Goal: Task Accomplishment & Management: Use online tool/utility

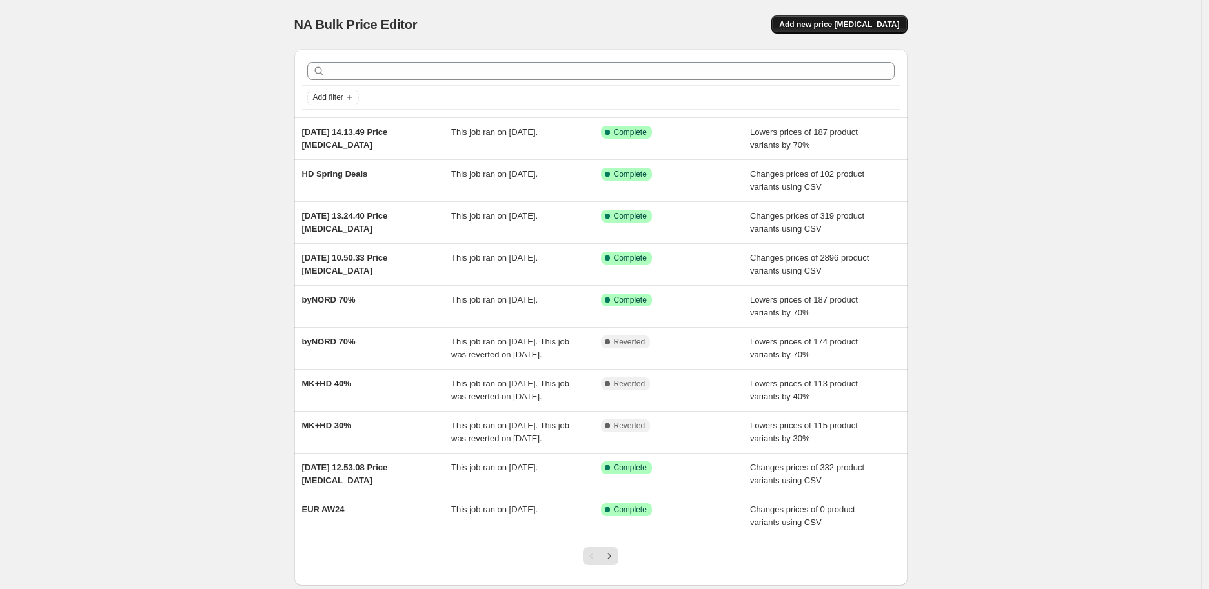
click at [855, 23] on span "Add new price [MEDICAL_DATA]" at bounding box center [839, 24] width 120 height 10
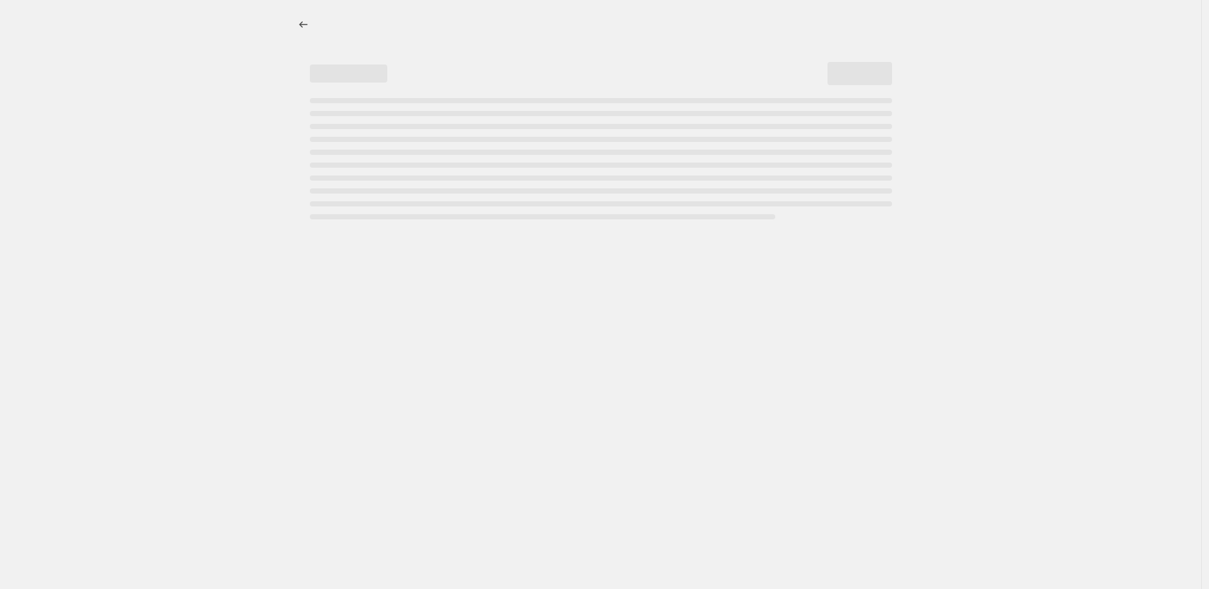
select select "percentage"
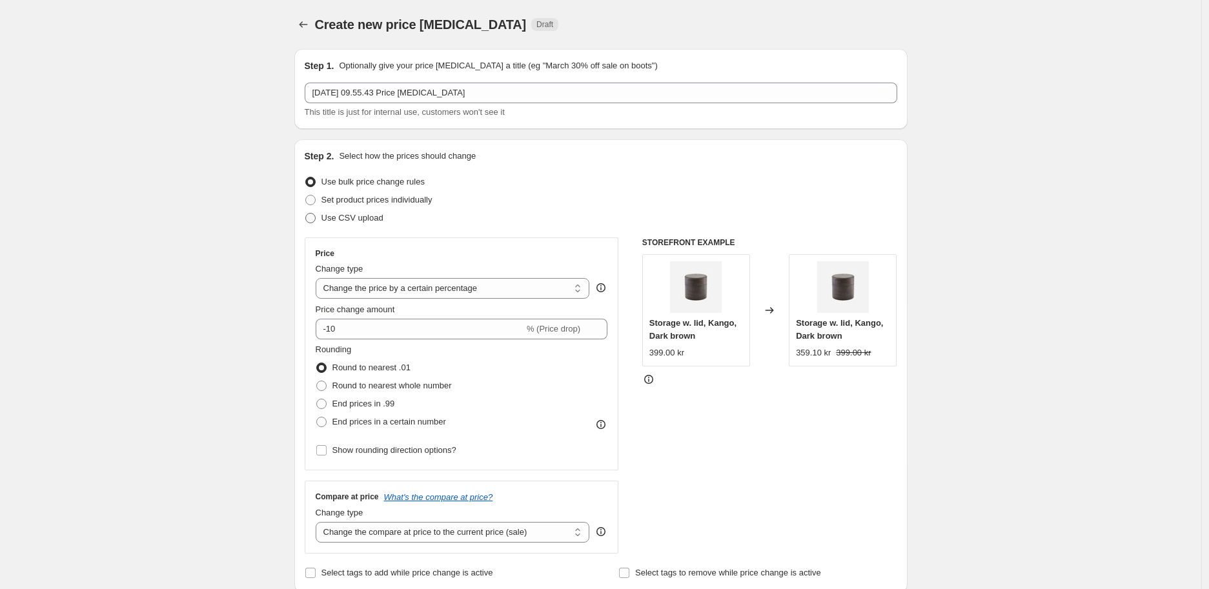
click at [383, 219] on span "Use CSV upload" at bounding box center [352, 218] width 62 height 10
click at [306, 214] on input "Use CSV upload" at bounding box center [305, 213] width 1 height 1
radio input "true"
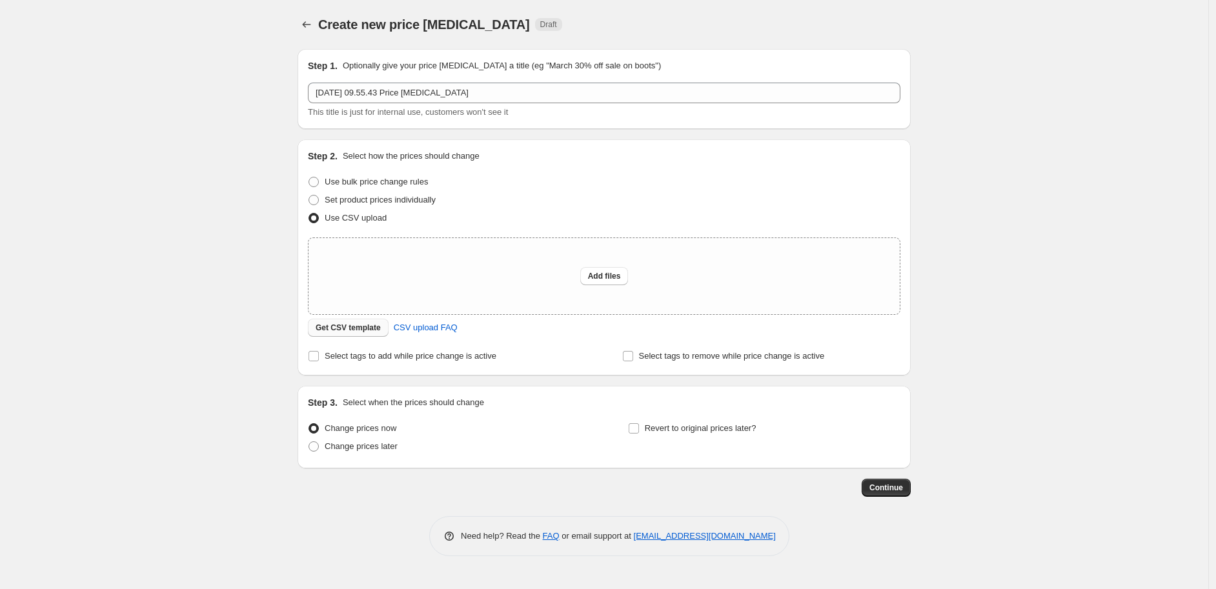
click at [334, 319] on button "Get CSV template" at bounding box center [348, 328] width 81 height 18
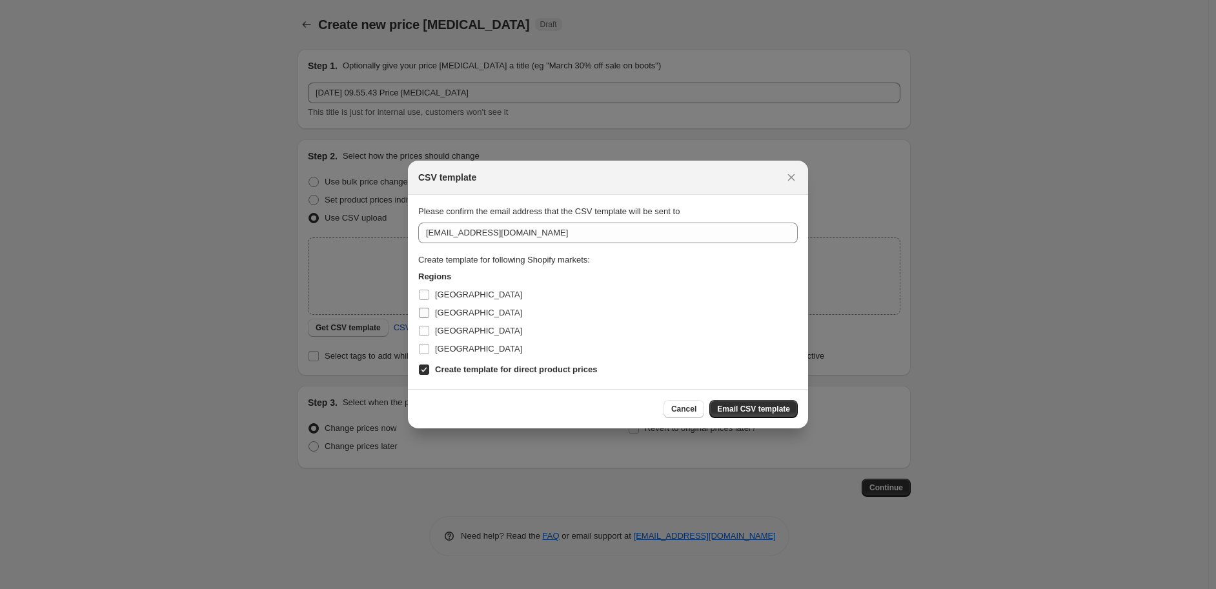
click at [456, 317] on span "[GEOGRAPHIC_DATA]" at bounding box center [478, 313] width 87 height 10
click at [429, 317] on input "[GEOGRAPHIC_DATA]" at bounding box center [424, 313] width 10 height 10
checkbox input "true"
click at [452, 334] on span "[GEOGRAPHIC_DATA]" at bounding box center [478, 331] width 87 height 10
click at [429, 334] on input "[GEOGRAPHIC_DATA]" at bounding box center [424, 331] width 10 height 10
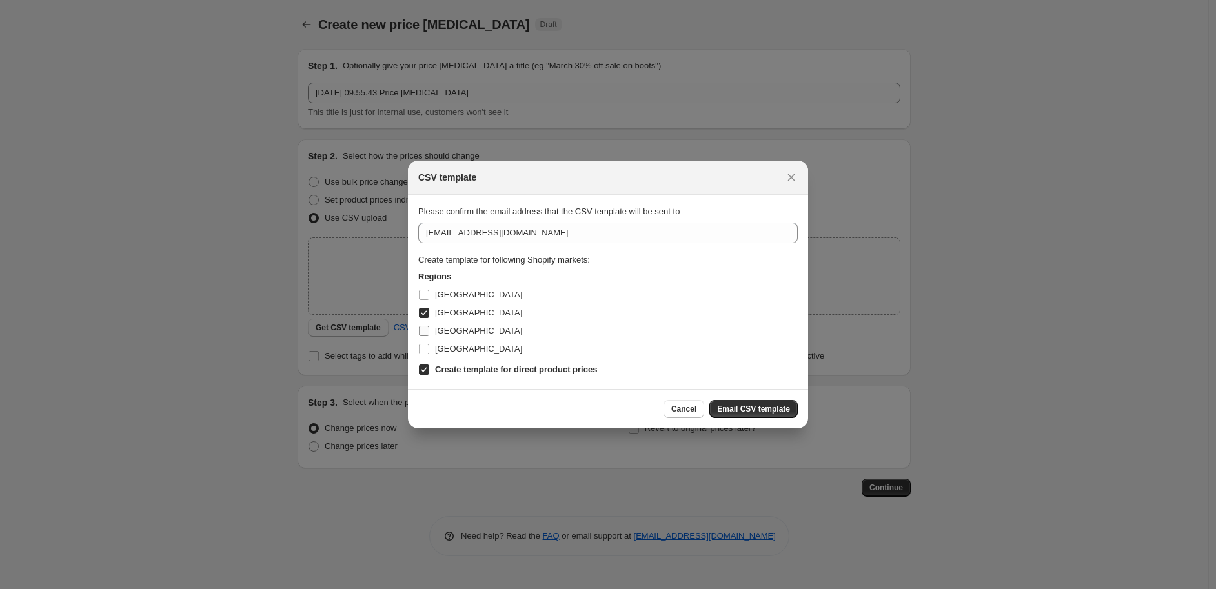
checkbox input "true"
click at [449, 346] on span "[GEOGRAPHIC_DATA]" at bounding box center [478, 349] width 87 height 10
click at [429, 346] on input "[GEOGRAPHIC_DATA]" at bounding box center [424, 349] width 10 height 10
checkbox input "true"
click at [746, 410] on span "Email CSV template" at bounding box center [753, 409] width 73 height 10
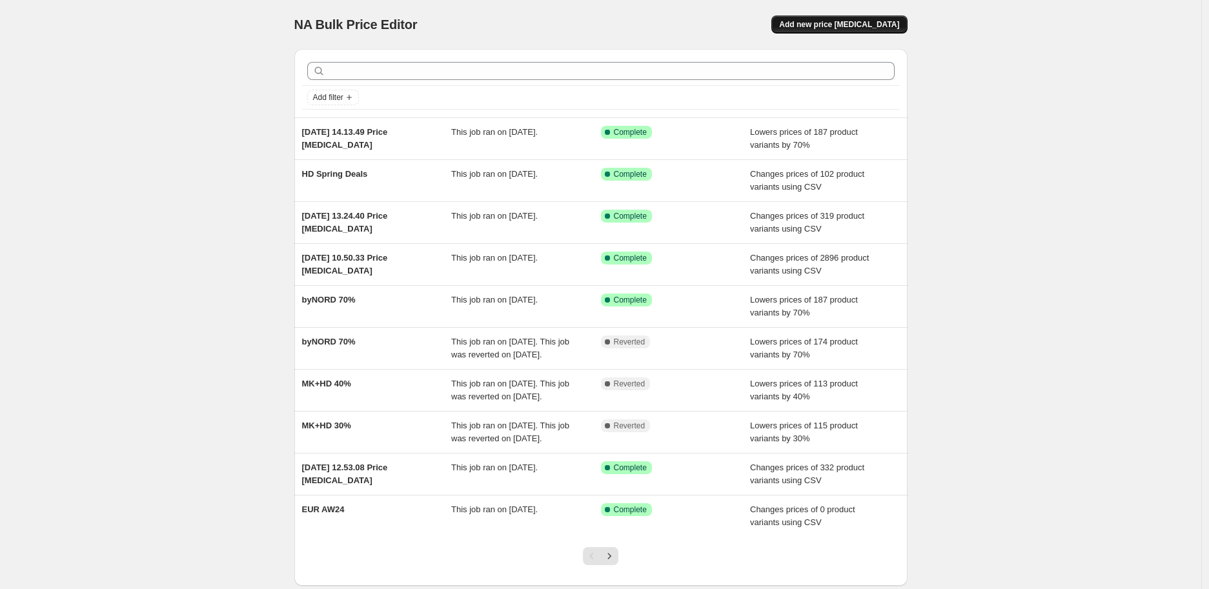
click at [846, 19] on span "Add new price [MEDICAL_DATA]" at bounding box center [839, 24] width 120 height 10
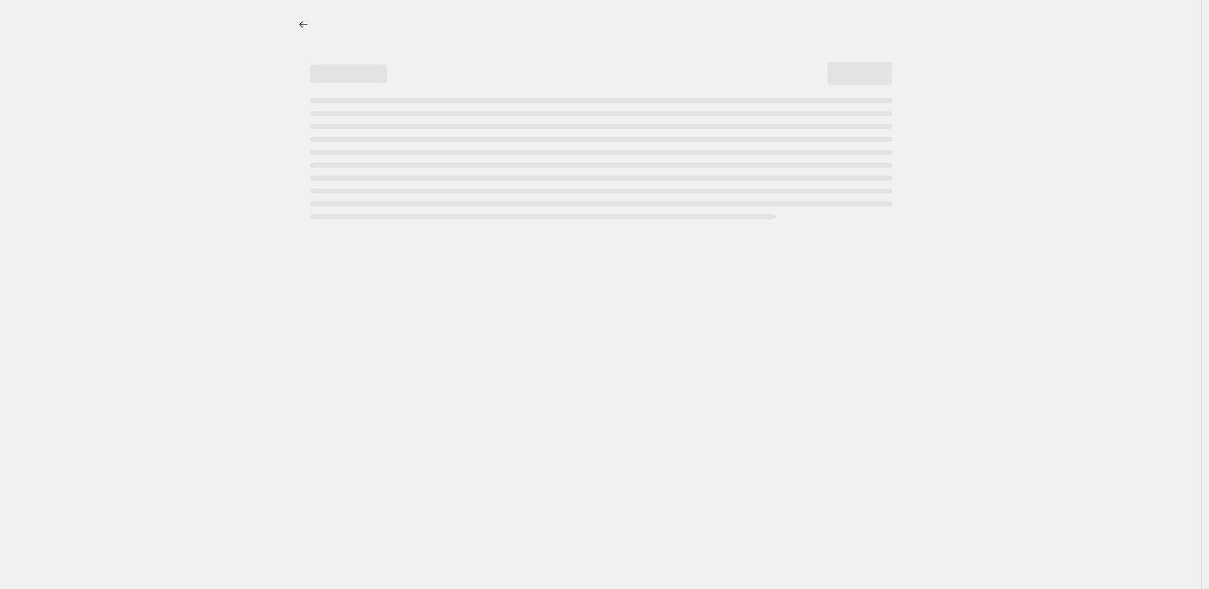
select select "percentage"
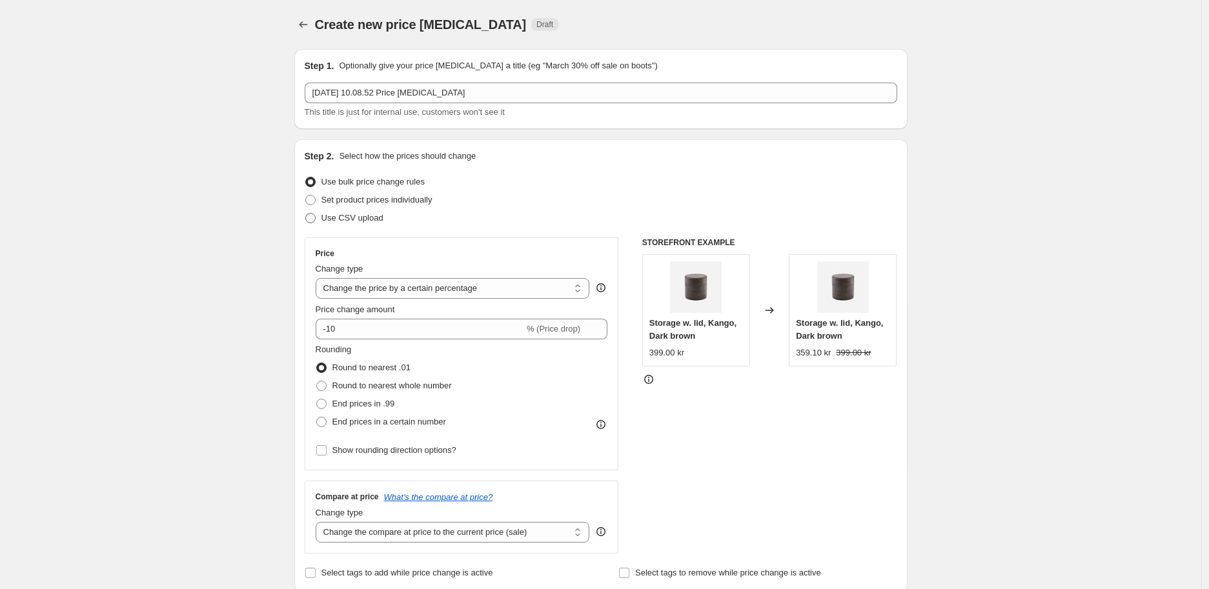
click at [343, 226] on label "Use CSV upload" at bounding box center [344, 218] width 79 height 18
click at [306, 214] on input "Use CSV upload" at bounding box center [305, 213] width 1 height 1
radio input "true"
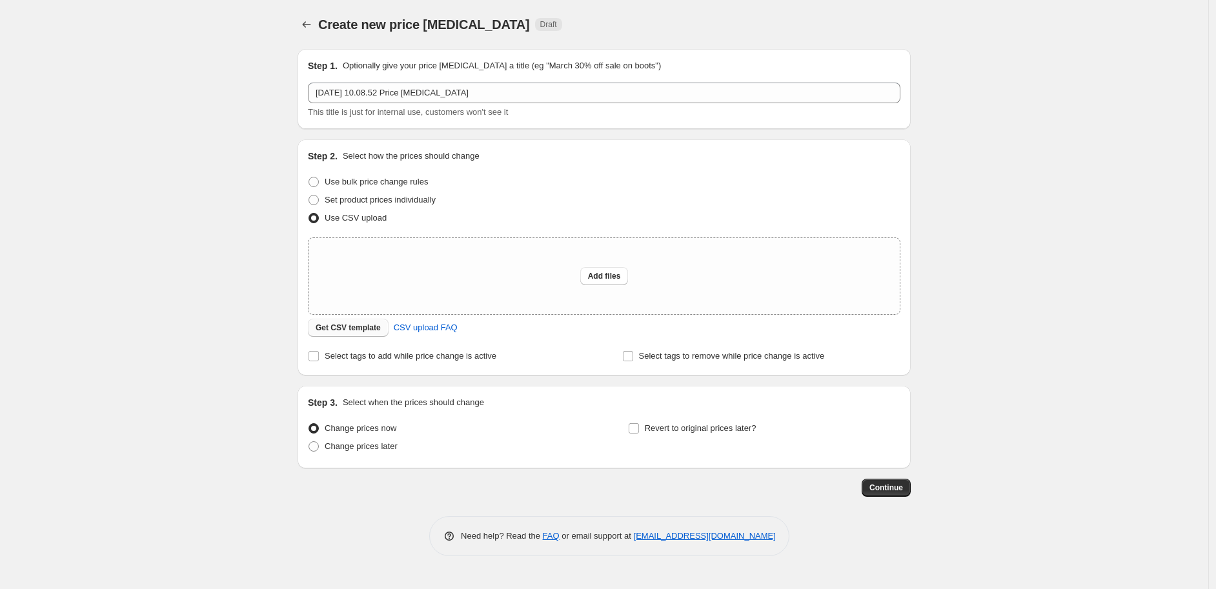
click at [377, 333] on button "Get CSV template" at bounding box center [348, 328] width 81 height 18
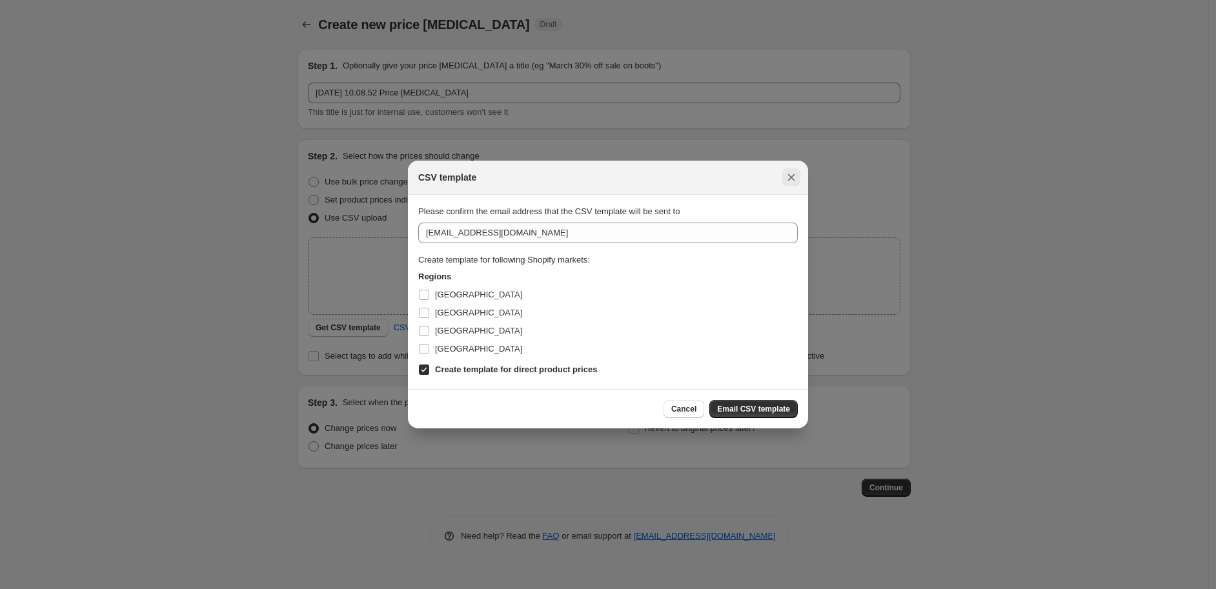
click at [787, 177] on icon "Close" at bounding box center [791, 177] width 13 height 13
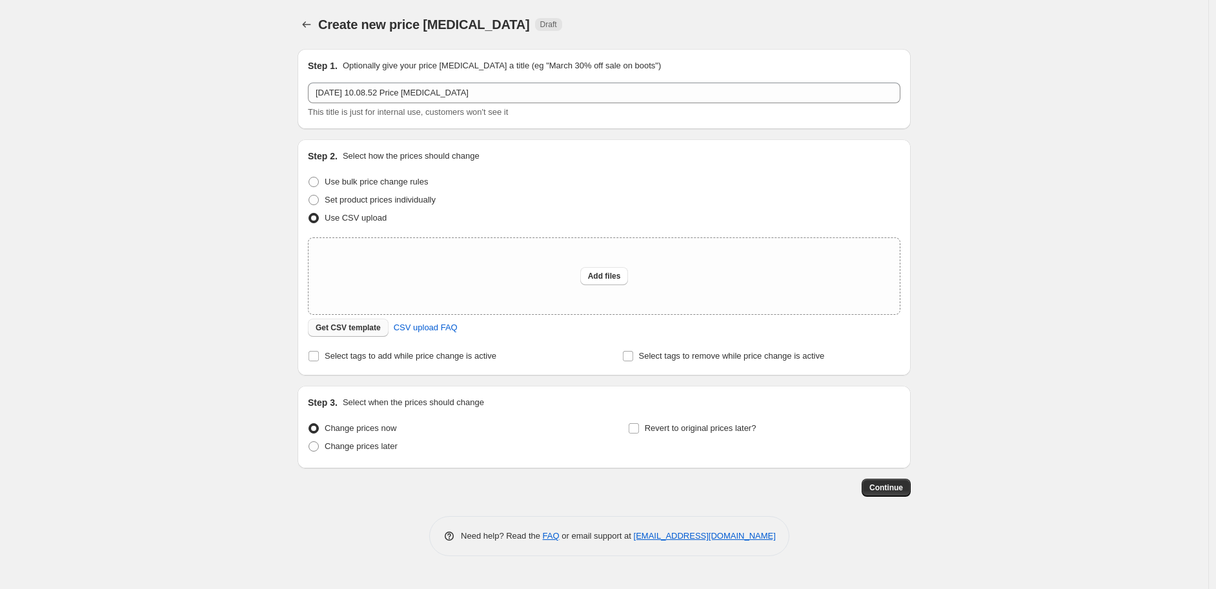
click at [345, 320] on button "Get CSV template" at bounding box center [348, 328] width 81 height 18
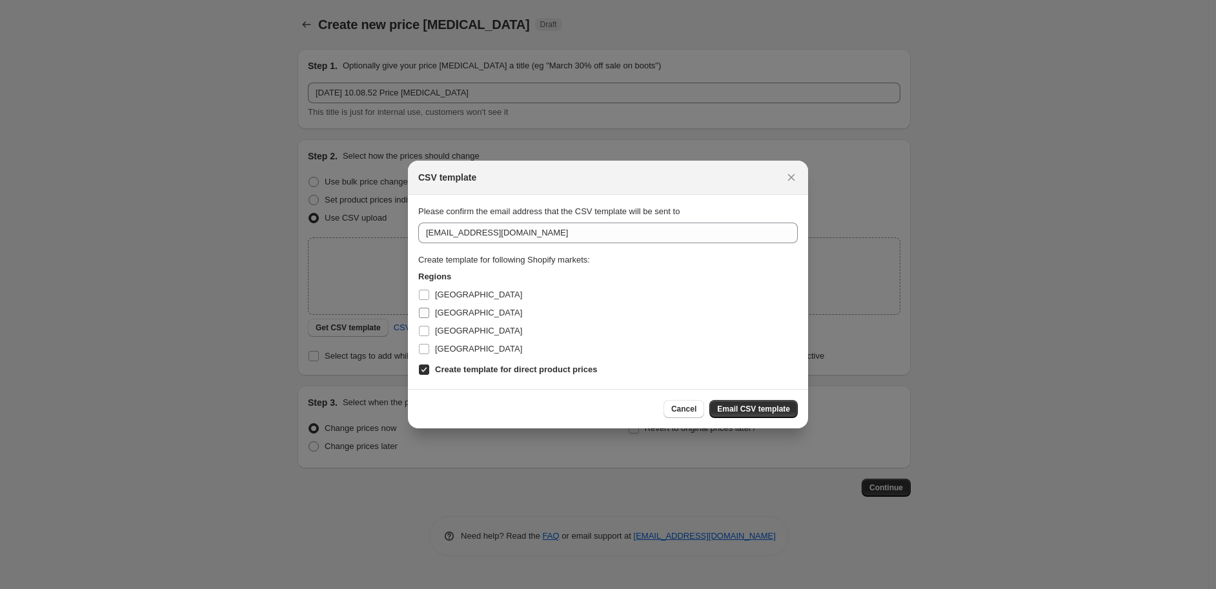
click at [427, 311] on input "[GEOGRAPHIC_DATA]" at bounding box center [424, 313] width 10 height 10
checkbox input "true"
click at [430, 331] on label "[GEOGRAPHIC_DATA]" at bounding box center [470, 331] width 104 height 18
click at [429, 331] on input "[GEOGRAPHIC_DATA]" at bounding box center [424, 331] width 10 height 10
checkbox input "true"
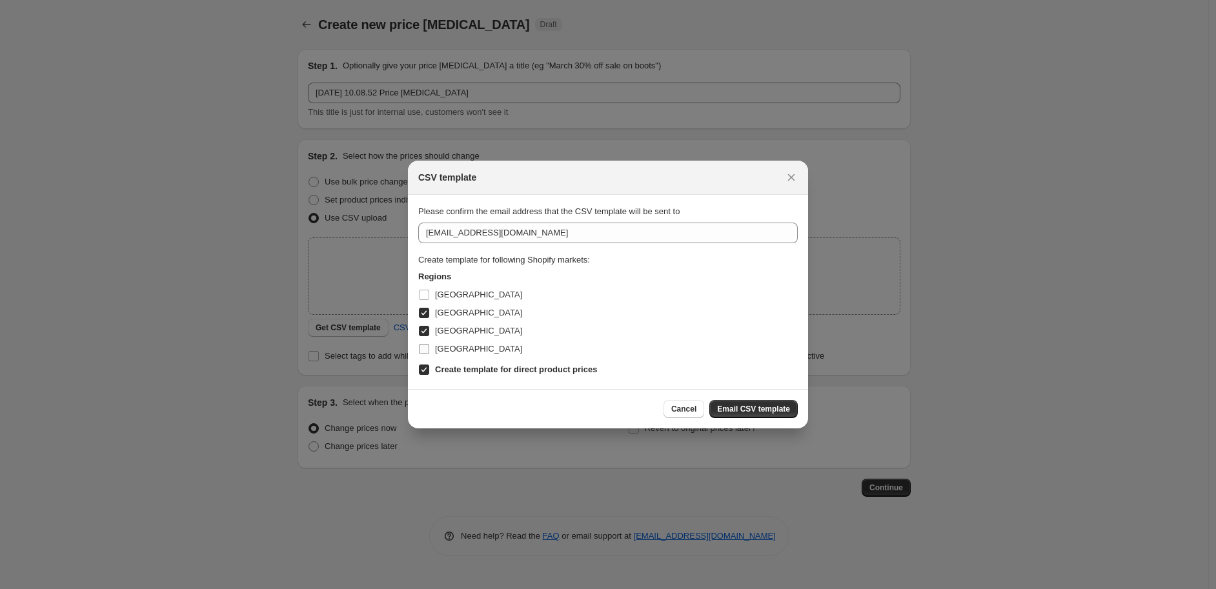
click at [429, 343] on span ":r2l:" at bounding box center [424, 349] width 12 height 12
click at [429, 344] on input "[GEOGRAPHIC_DATA]" at bounding box center [424, 349] width 10 height 10
checkbox input "true"
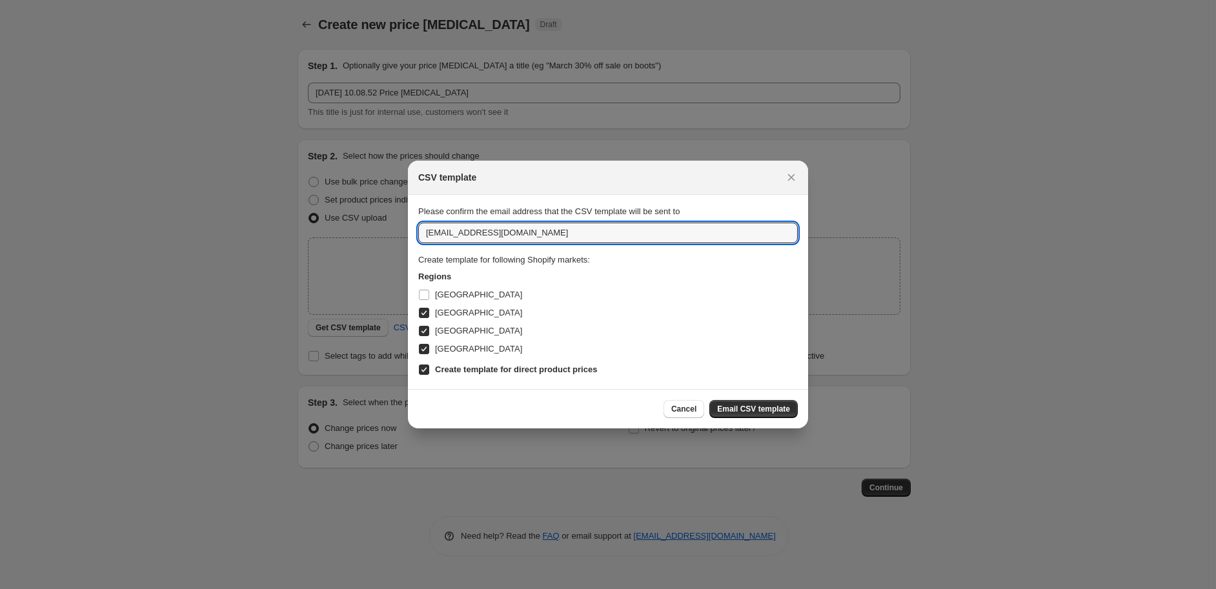
drag, startPoint x: 537, startPoint y: 235, endPoint x: 305, endPoint y: 223, distance: 231.9
click at [312, 588] on div "CSV template Please confirm the email address that the CSV template will be sen…" at bounding box center [608, 589] width 1216 height 0
type input "kasvi@societyoflifestyle.com"
click at [777, 410] on span "Email CSV template" at bounding box center [753, 409] width 73 height 10
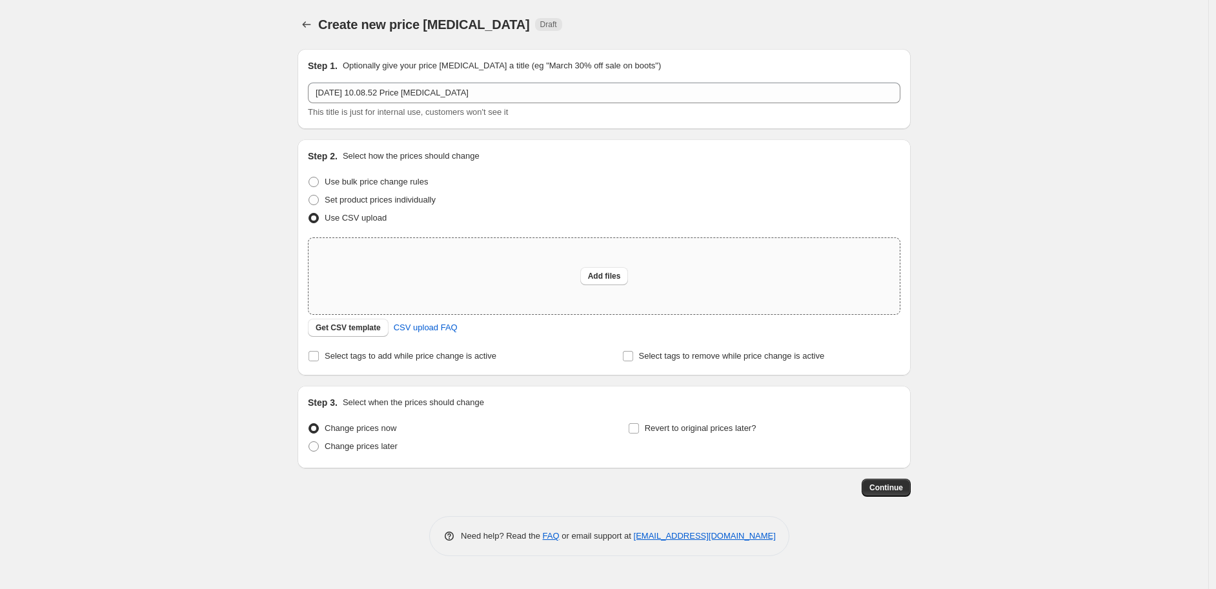
click at [543, 279] on div "Add files" at bounding box center [603, 276] width 591 height 76
type input "C:\fakepath\csv_template_user_33389.csv"
click at [574, 279] on div "Add files" at bounding box center [603, 276] width 591 height 76
type input "C:\fakepath\csv_template_user_33389.csv"
click at [605, 292] on div "Add files" at bounding box center [603, 276] width 591 height 76
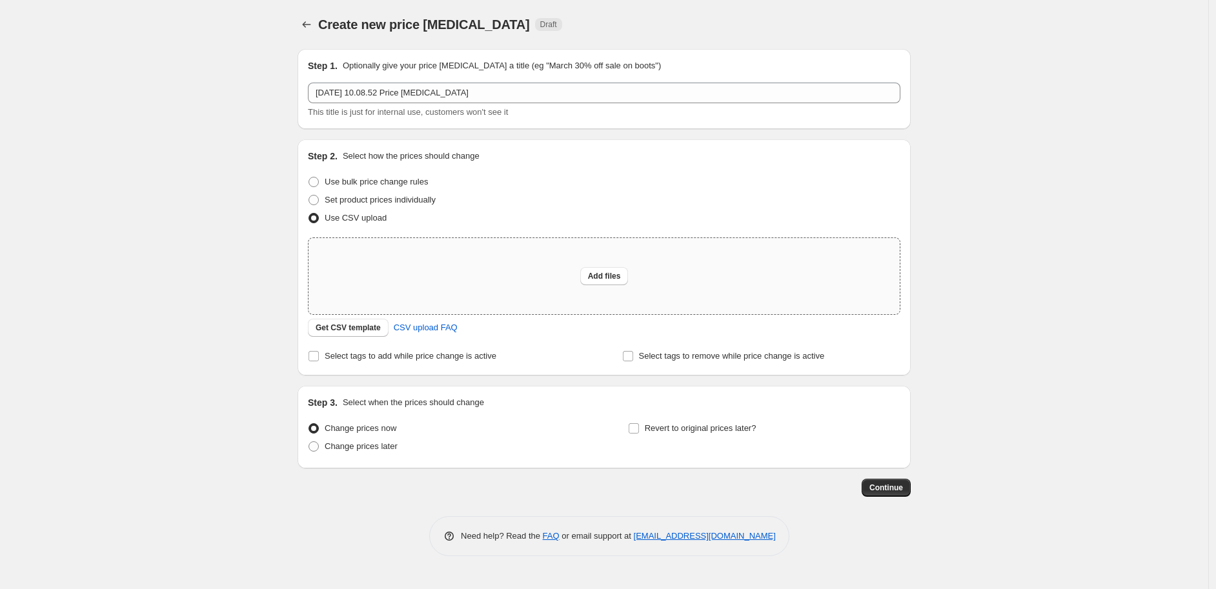
type input "C:\fakepath\csv_template_user_33389.csv"
click at [518, 264] on div "Add files" at bounding box center [603, 276] width 591 height 76
type input "C:\fakepath\csv_template_user_33389.csv"
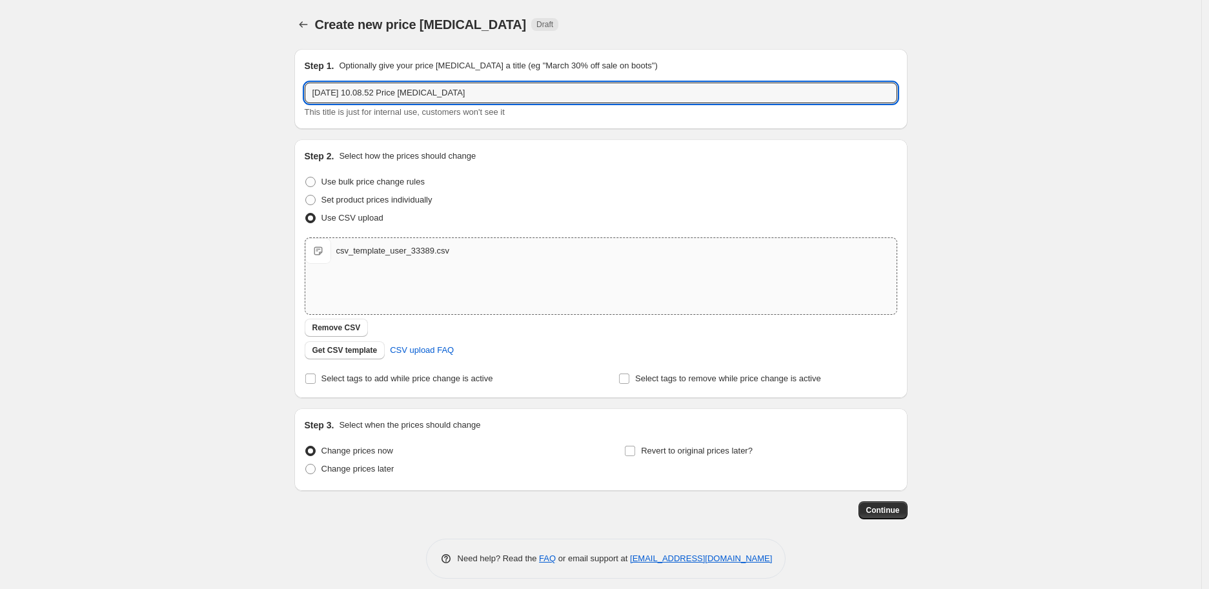
drag, startPoint x: 497, startPoint y: 94, endPoint x: 145, endPoint y: 91, distance: 352.3
click at [152, 92] on div "Create new price change job. This page is ready Create new price change job Dra…" at bounding box center [600, 299] width 1201 height 598
type input "AW25 Priser på DE+SEK+INT"
click at [885, 510] on span "Continue" at bounding box center [883, 510] width 34 height 10
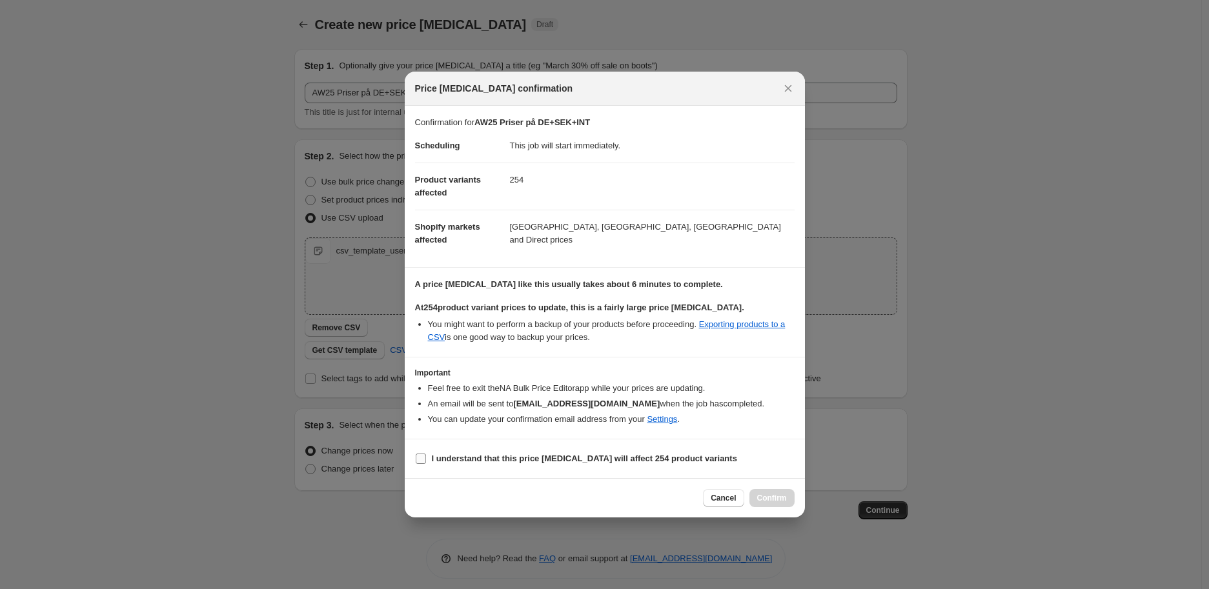
click at [569, 461] on b "I understand that this price change job will affect 254 product variants" at bounding box center [584, 459] width 305 height 10
click at [426, 461] on input "I understand that this price change job will affect 254 product variants" at bounding box center [421, 459] width 10 height 10
checkbox input "true"
click at [767, 497] on span "Confirm" at bounding box center [772, 498] width 30 height 10
